Goal: Browse casually

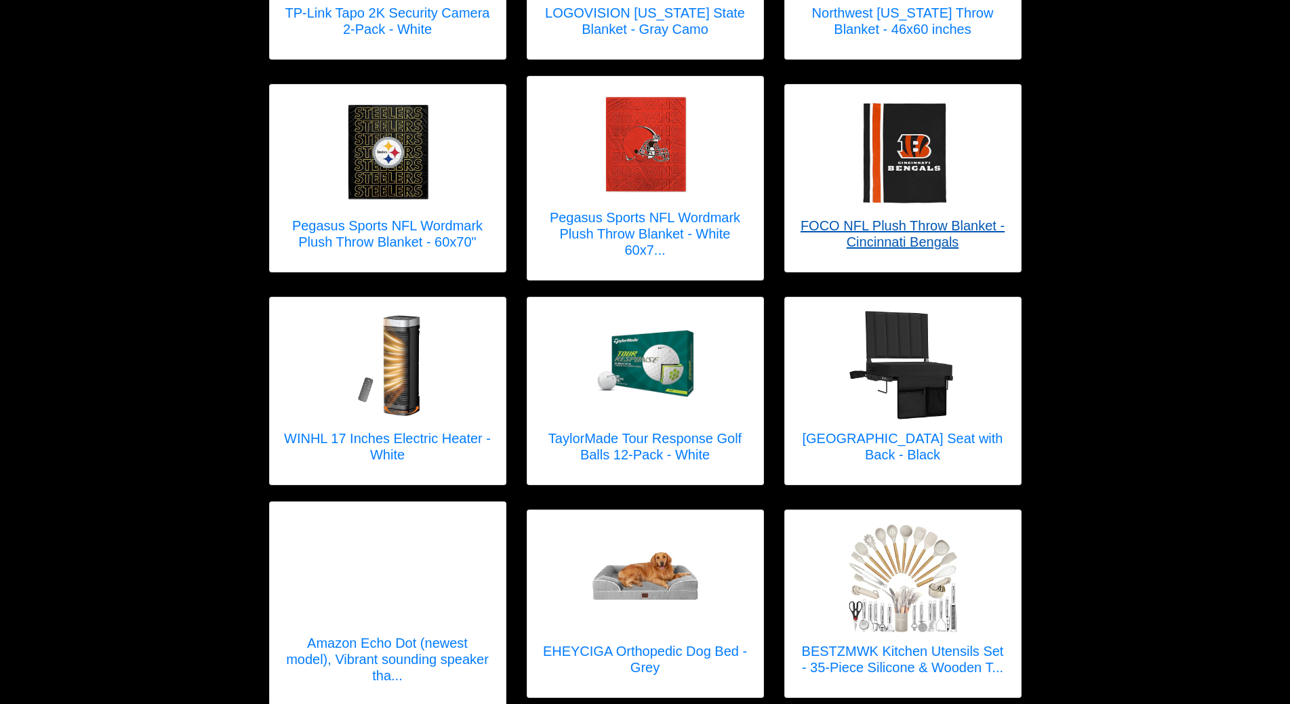
scroll to position [1627, 0]
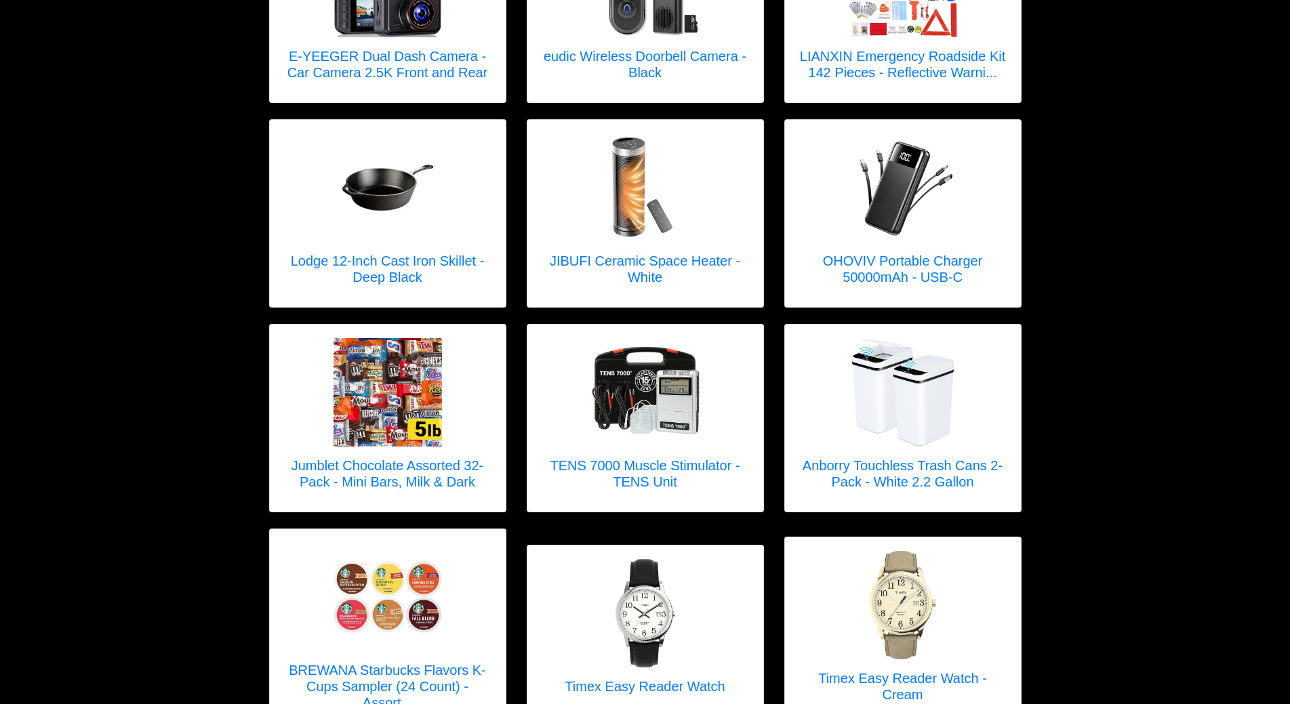
scroll to position [1952, 0]
